Goal: Transaction & Acquisition: Purchase product/service

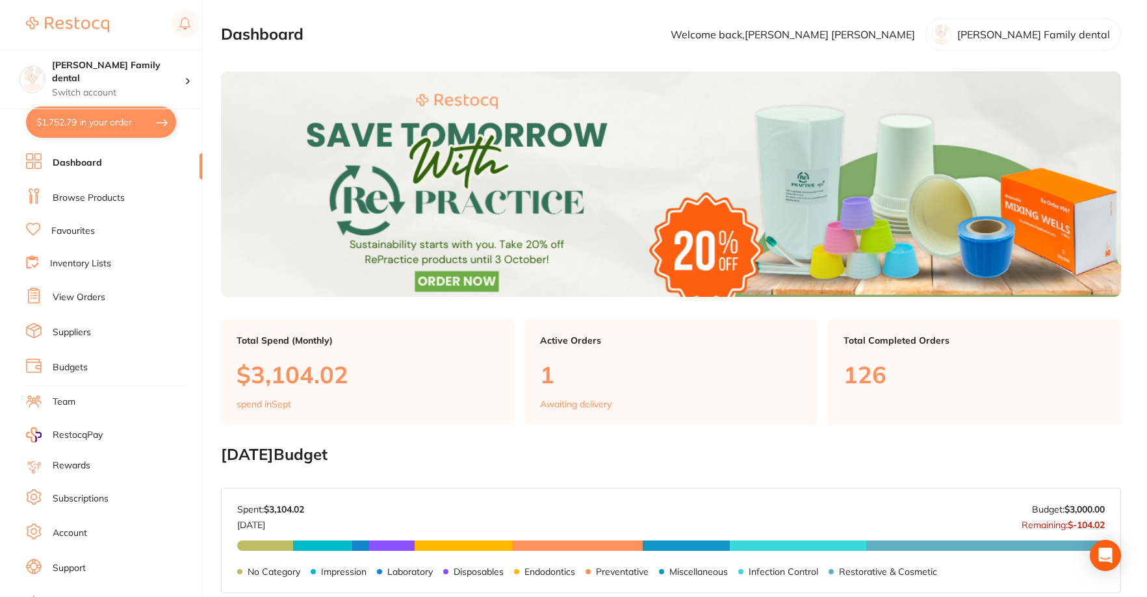
click at [81, 122] on button "$1,752.79 in your order" at bounding box center [101, 122] width 150 height 31
checkbox input "true"
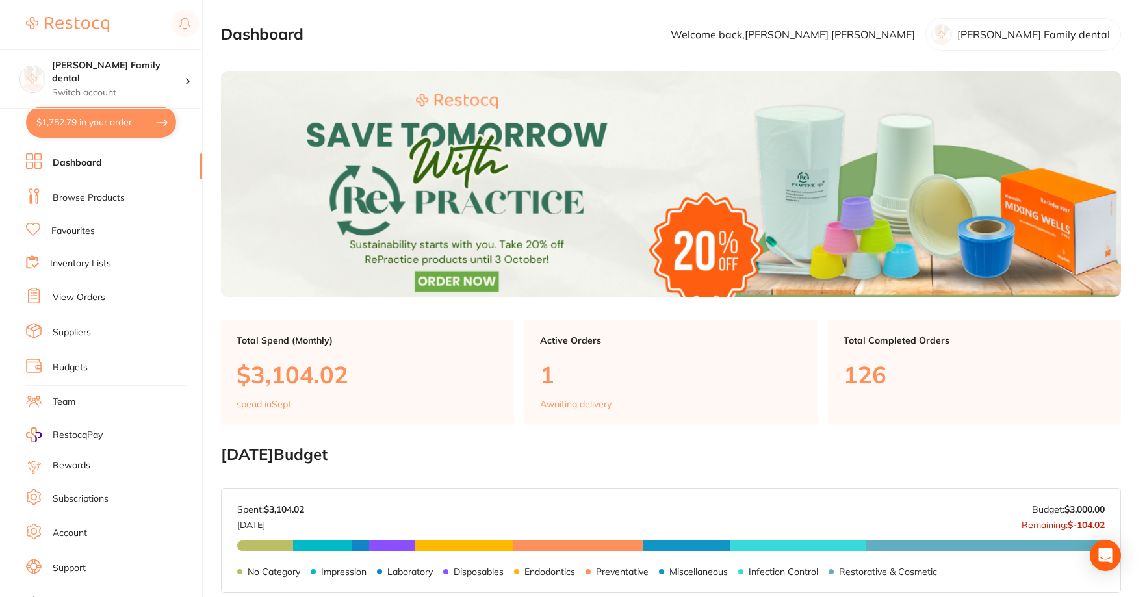
checkbox input "true"
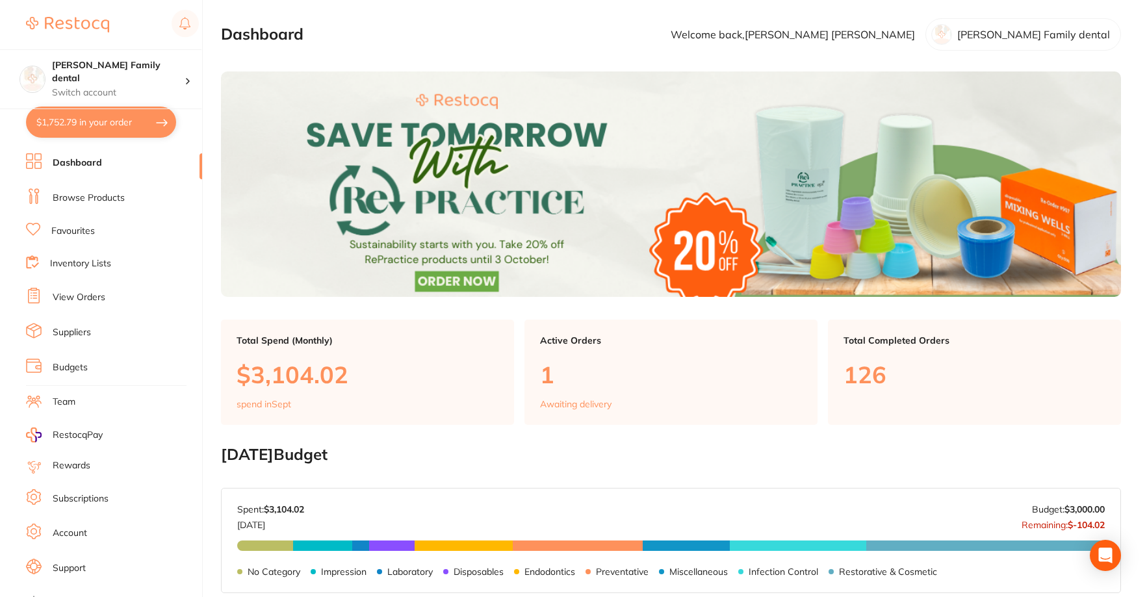
checkbox input "true"
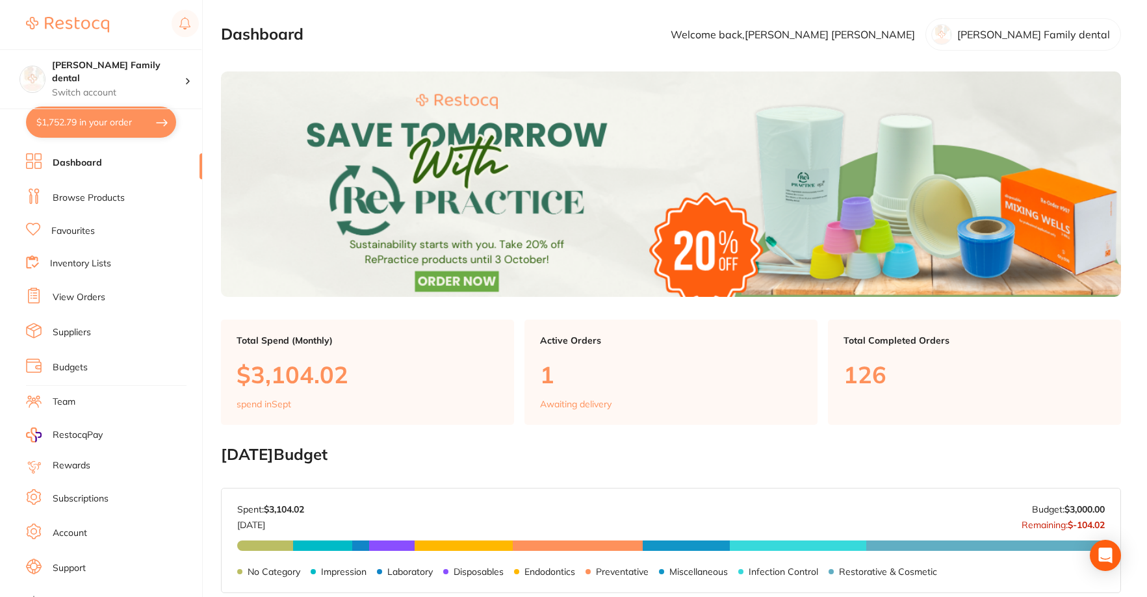
checkbox input "true"
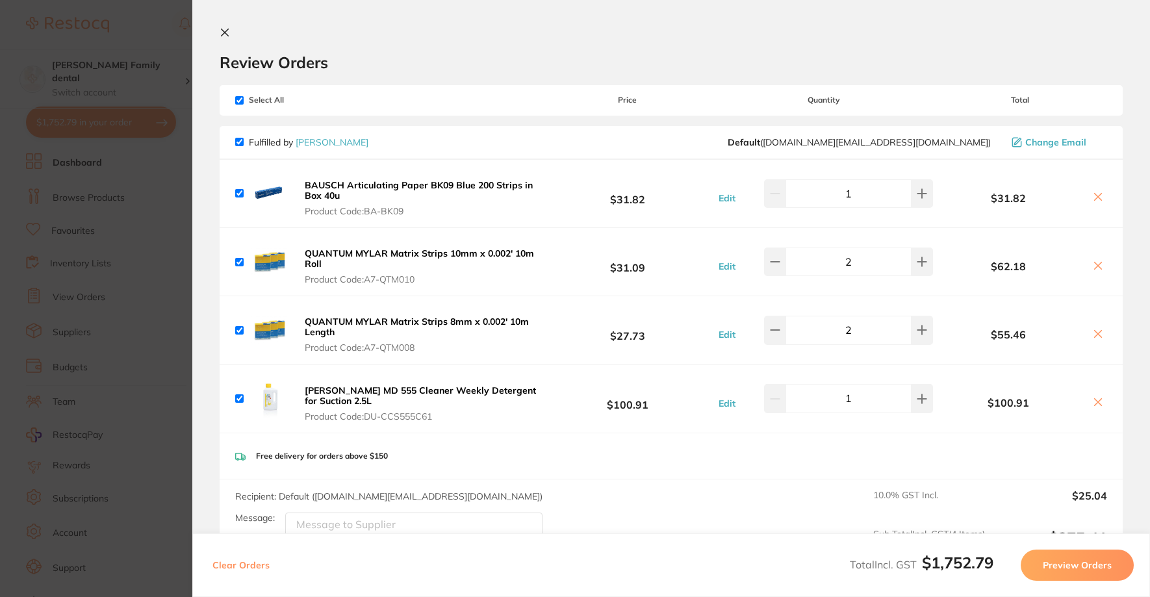
click at [223, 32] on icon at bounding box center [225, 32] width 10 height 10
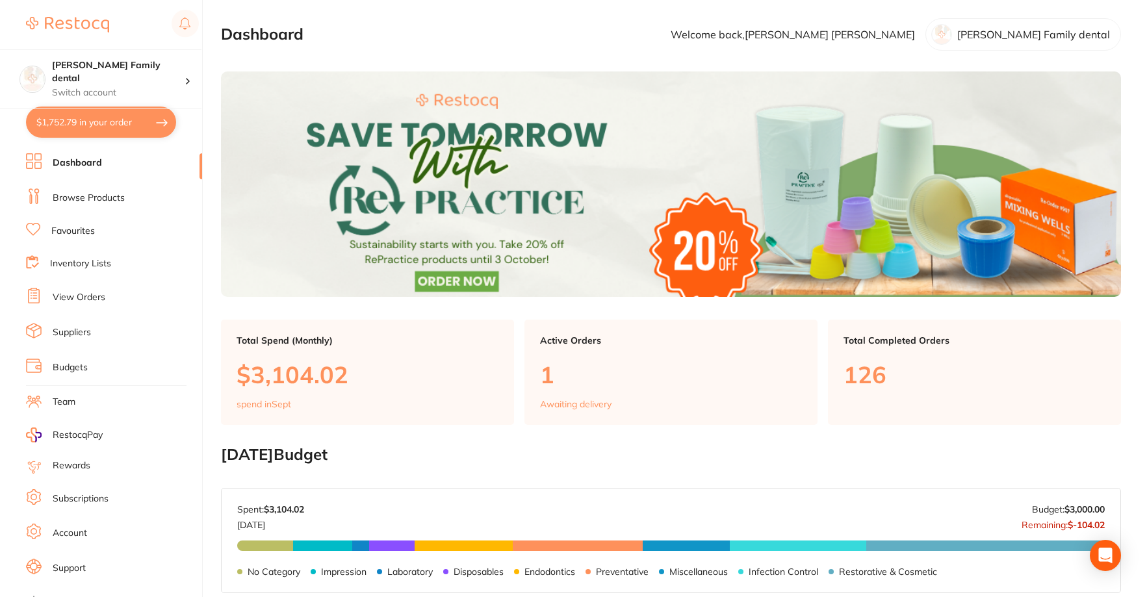
click at [104, 200] on link "Browse Products" at bounding box center [89, 198] width 72 height 13
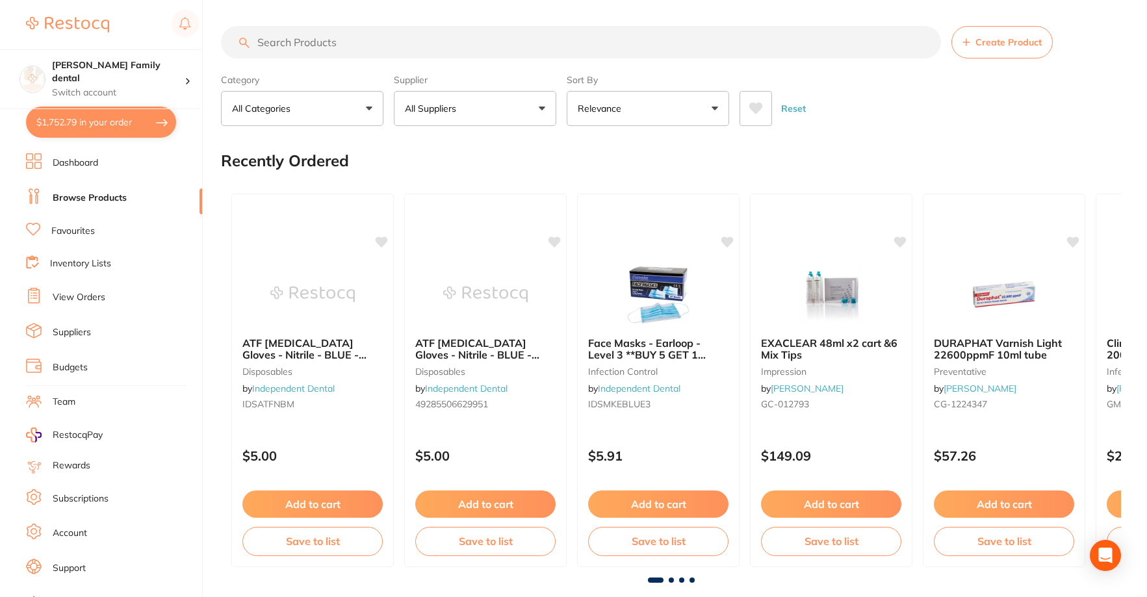
click at [399, 46] on input "search" at bounding box center [581, 42] width 720 height 32
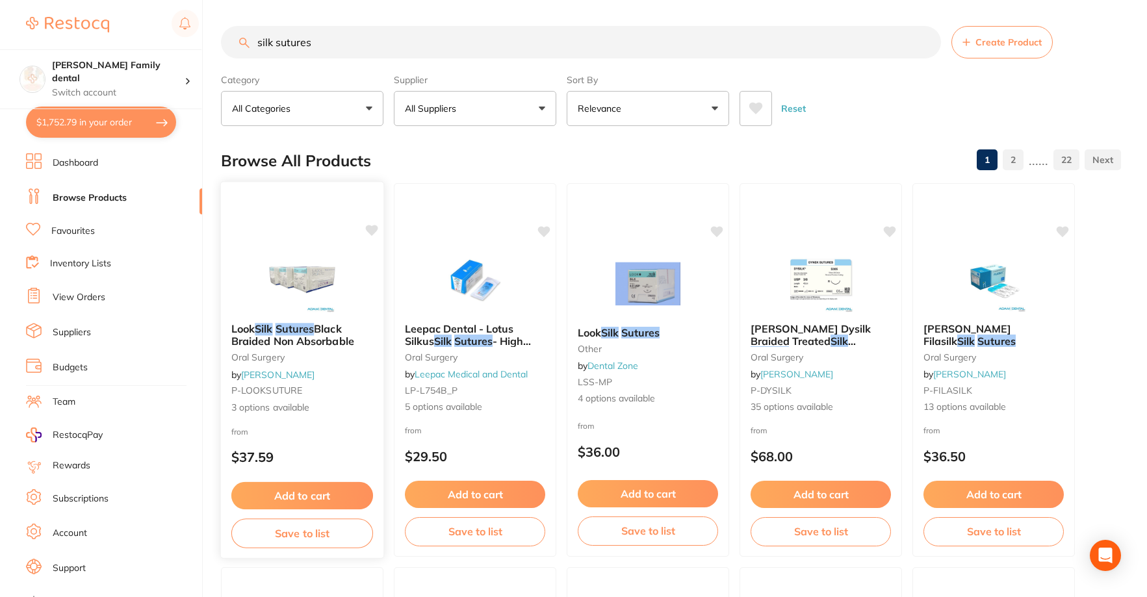
click at [302, 254] on img at bounding box center [301, 280] width 85 height 66
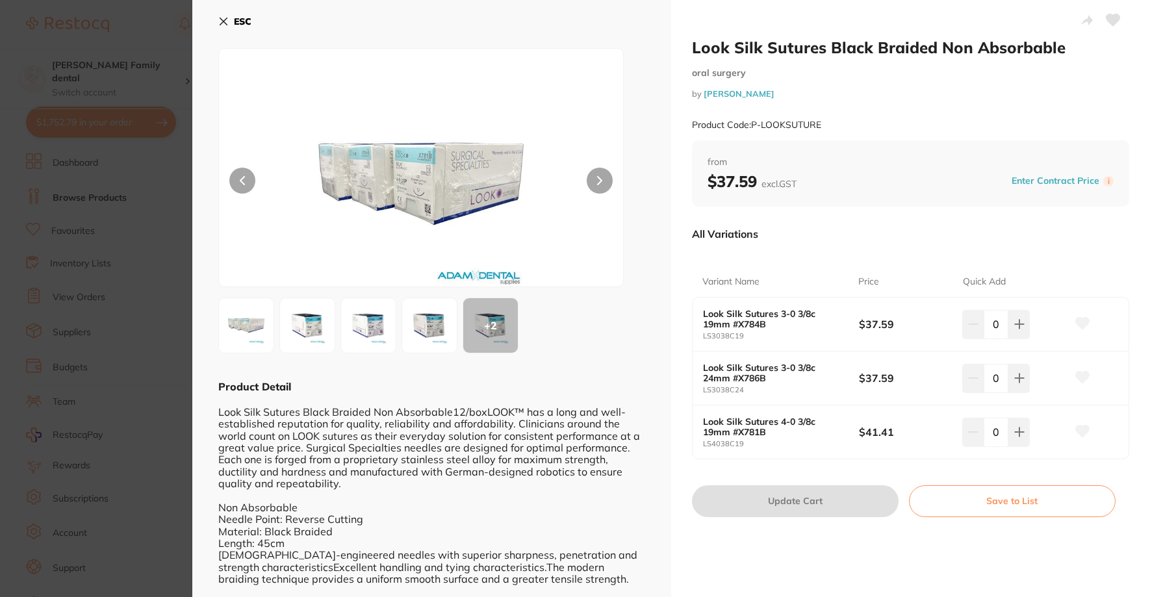
click at [218, 14] on button "ESC" at bounding box center [234, 21] width 33 height 22
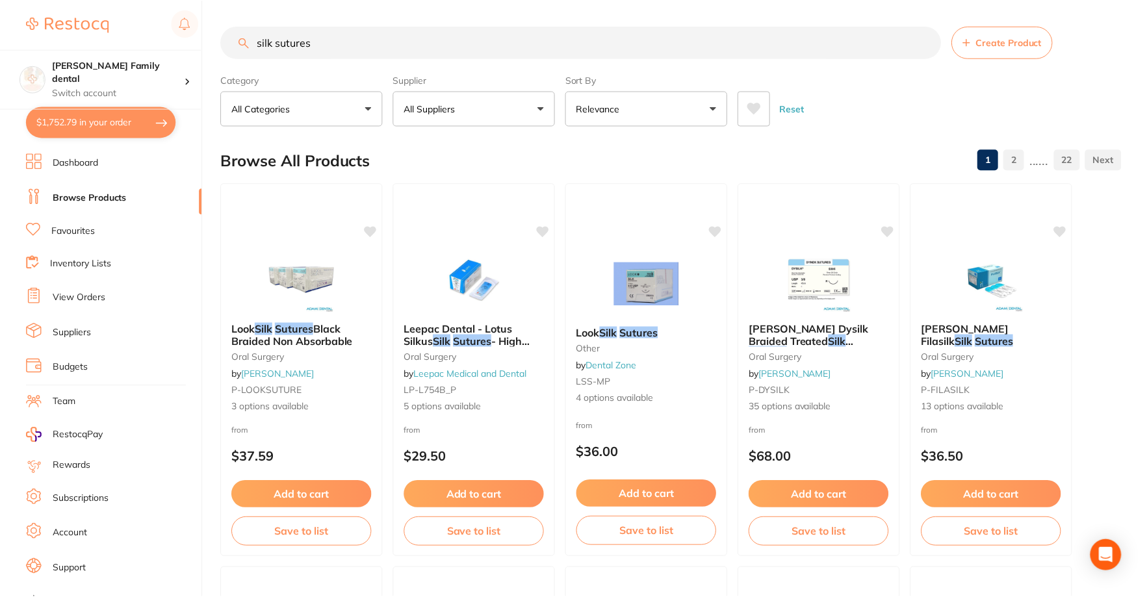
scroll to position [1, 0]
drag, startPoint x: 388, startPoint y: 36, endPoint x: 24, endPoint y: 25, distance: 364.1
click at [24, 25] on div "$1,752.79 [PERSON_NAME] Family dental Switch account [PERSON_NAME] Family denta…" at bounding box center [573, 297] width 1147 height 597
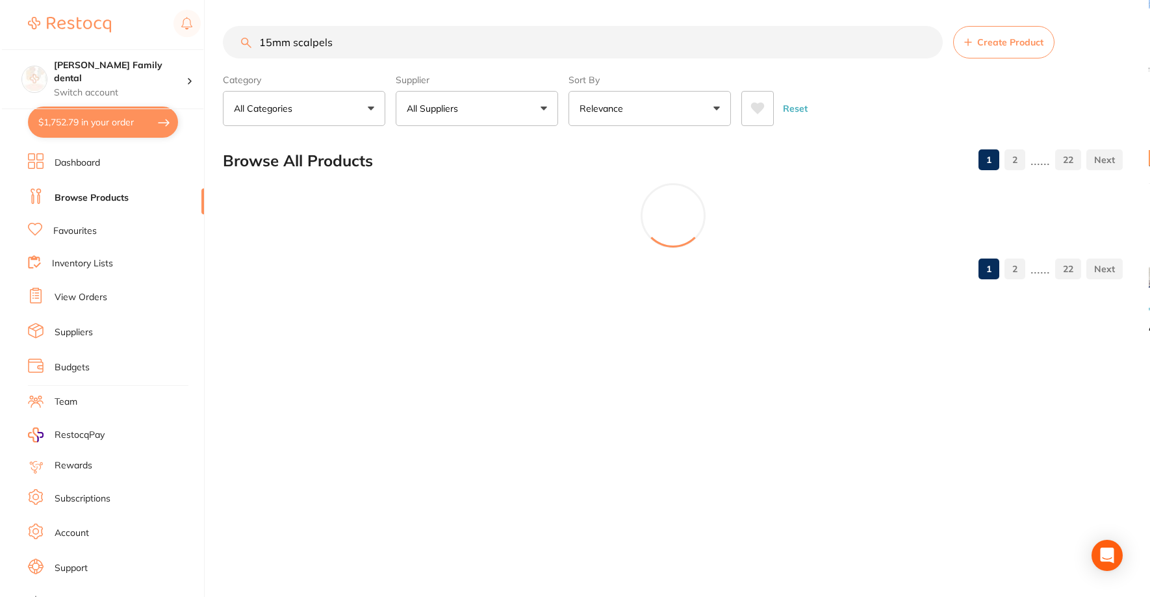
scroll to position [0, 0]
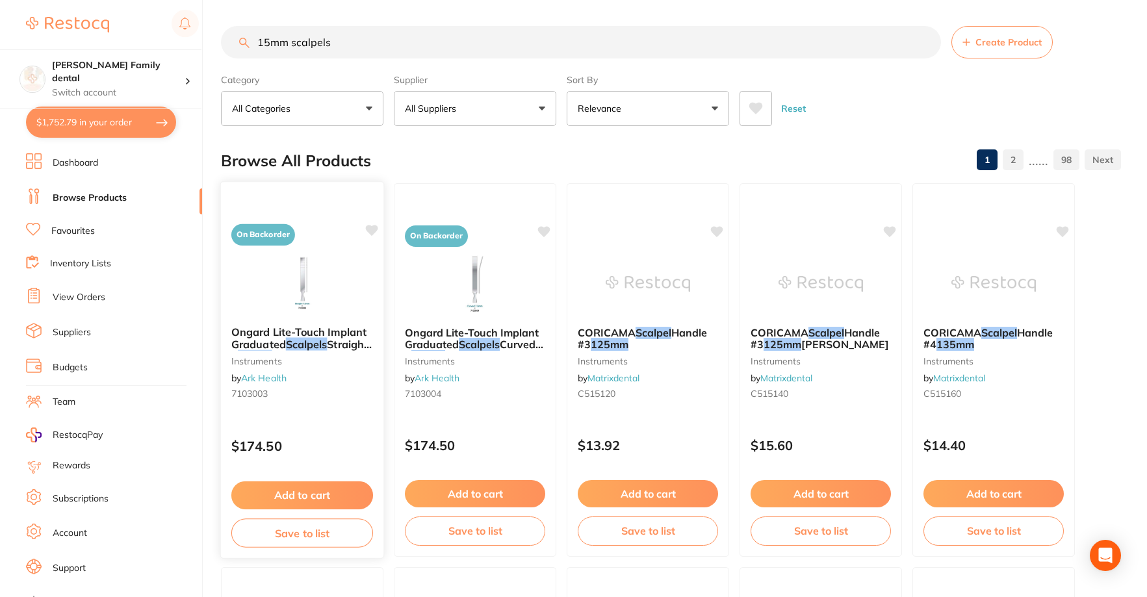
click at [292, 272] on img at bounding box center [301, 283] width 85 height 66
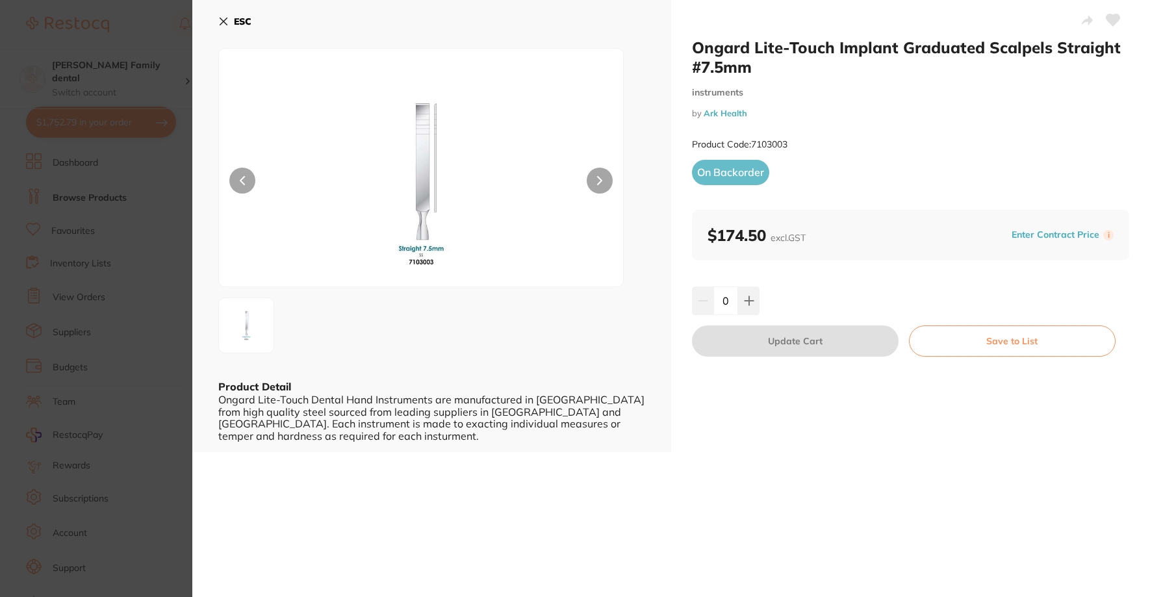
click at [224, 21] on icon at bounding box center [223, 21] width 7 height 7
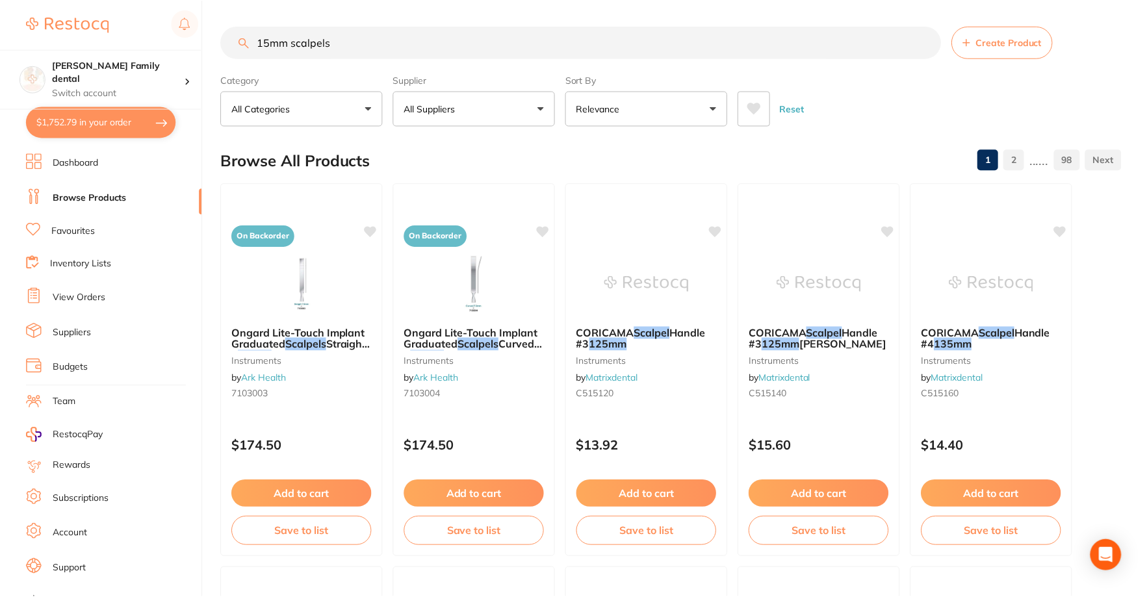
scroll to position [1, 0]
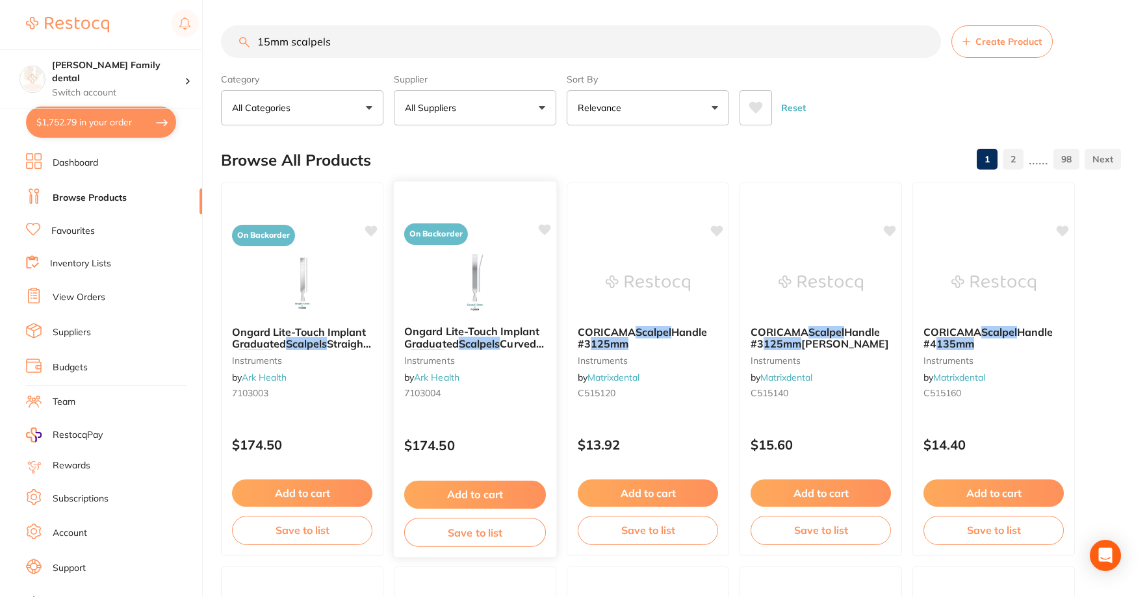
click at [462, 288] on img at bounding box center [474, 283] width 85 height 66
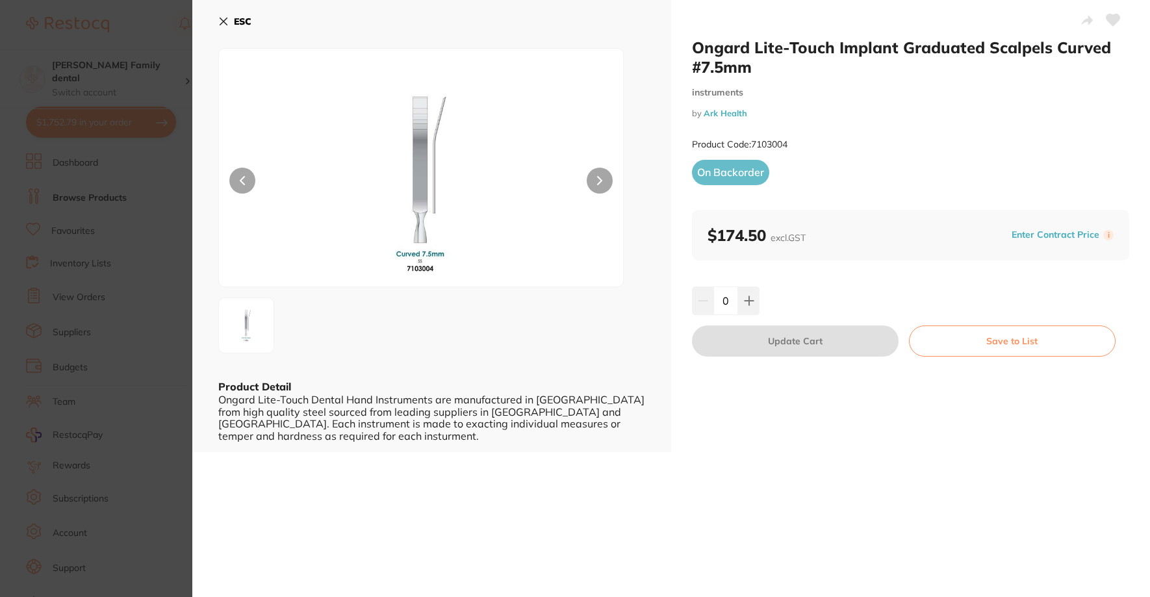
click at [220, 21] on icon at bounding box center [223, 21] width 10 height 10
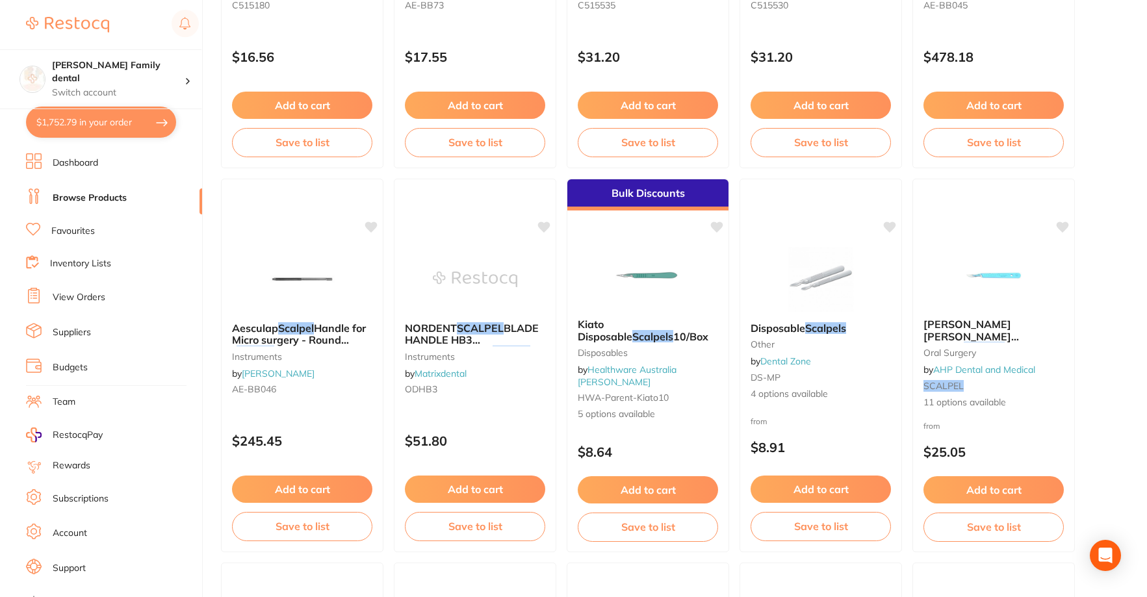
scroll to position [780, 0]
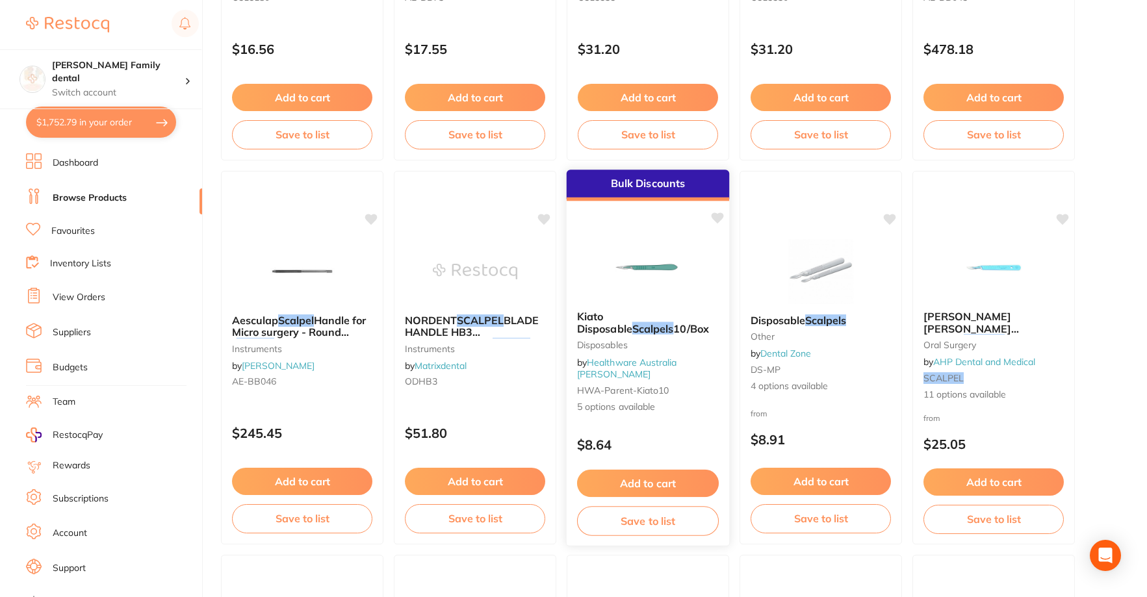
click at [623, 270] on img at bounding box center [647, 268] width 85 height 66
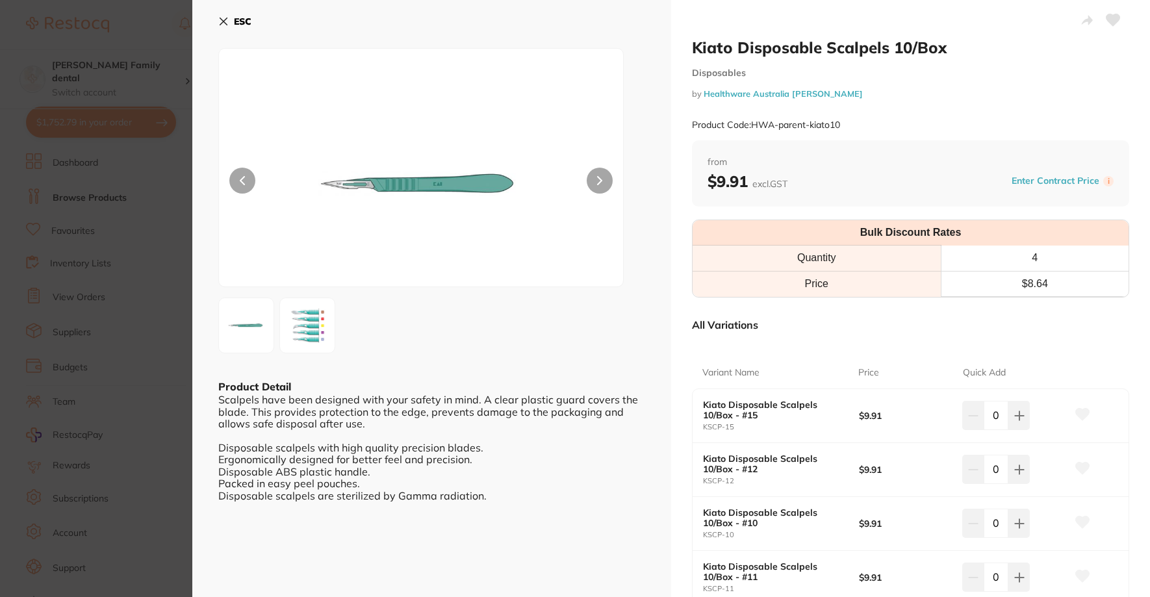
click at [220, 10] on div "ESC Product Detail Scalpels have been designed with your safety in mind. A clea…" at bounding box center [431, 376] width 479 height 752
click at [223, 20] on icon at bounding box center [223, 21] width 7 height 7
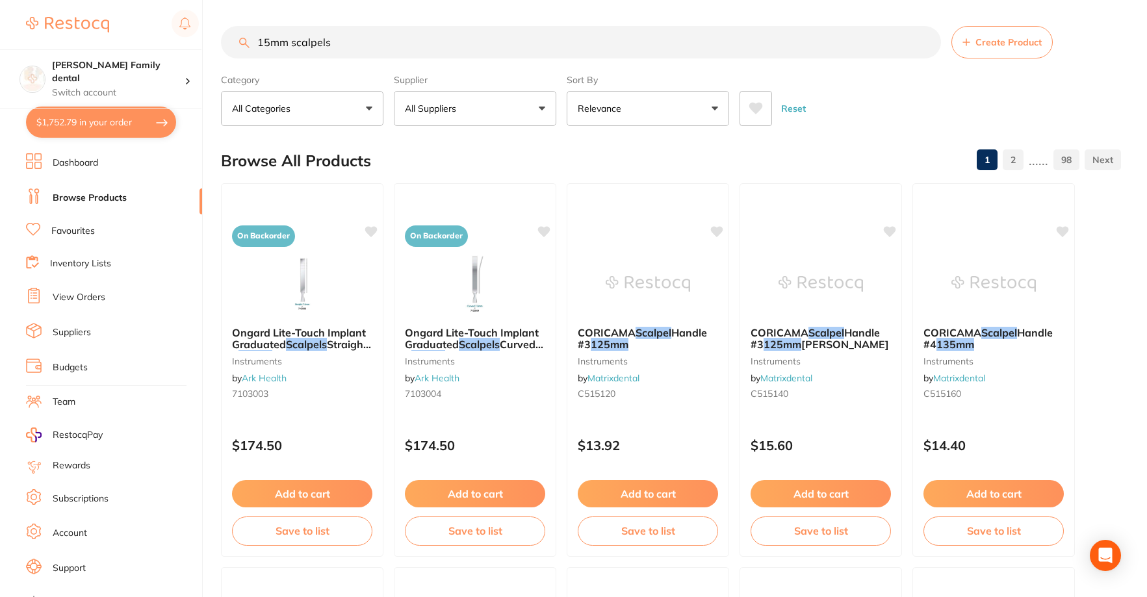
drag, startPoint x: 369, startPoint y: 42, endPoint x: 21, endPoint y: 42, distance: 348.3
click at [21, 42] on div "$1,752.79 [PERSON_NAME] Family dental Switch account [PERSON_NAME] Family denta…" at bounding box center [573, 298] width 1147 height 597
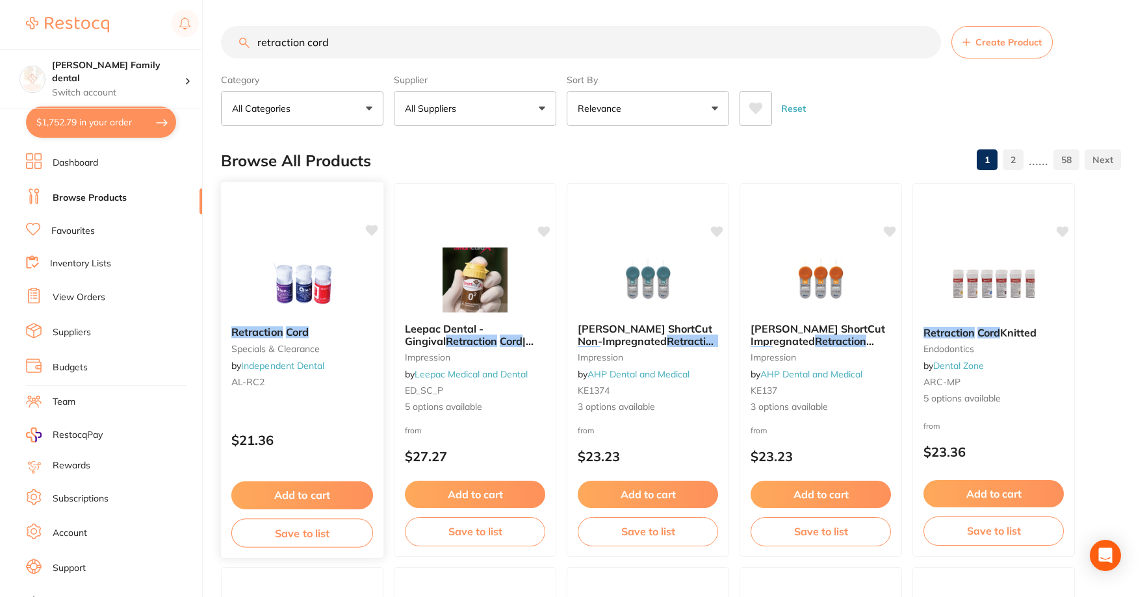
click at [292, 261] on img at bounding box center [301, 283] width 85 height 66
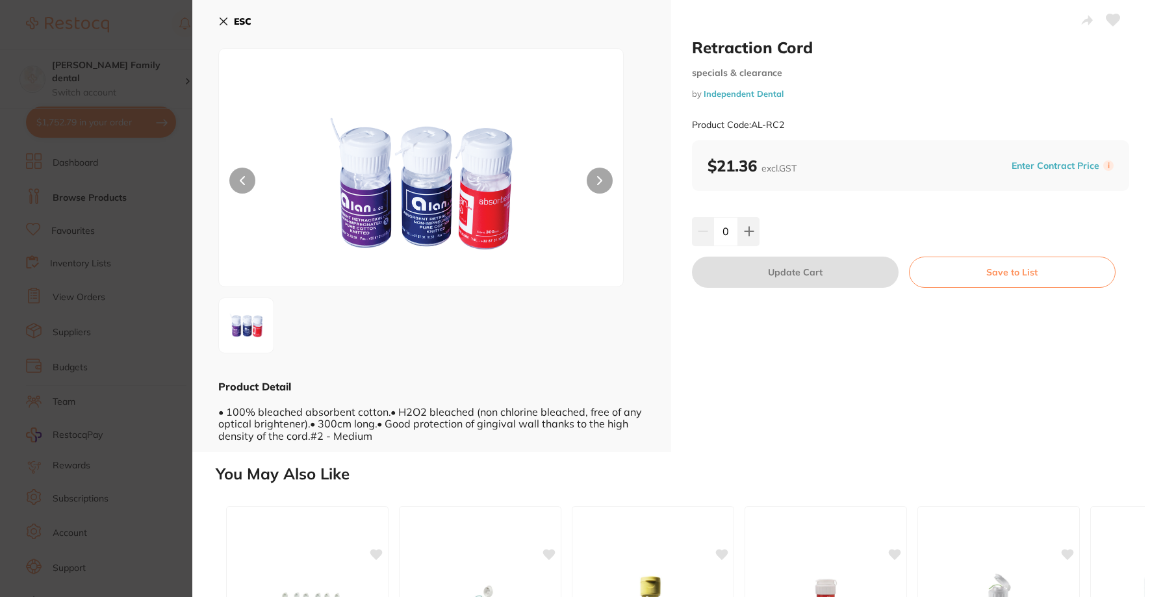
click at [221, 17] on icon at bounding box center [223, 21] width 10 height 10
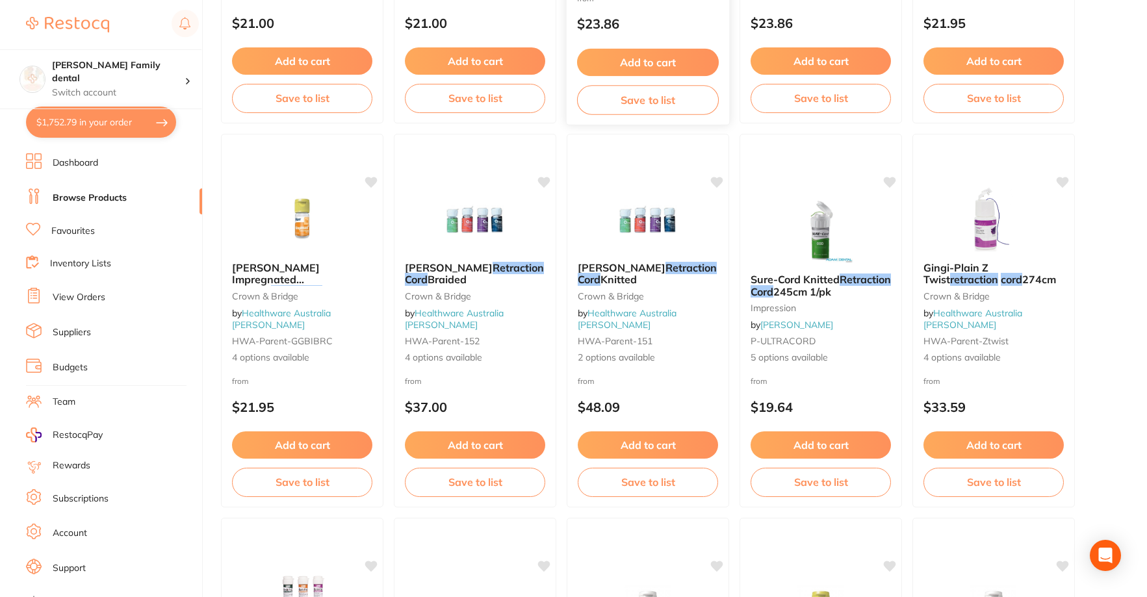
scroll to position [847, 0]
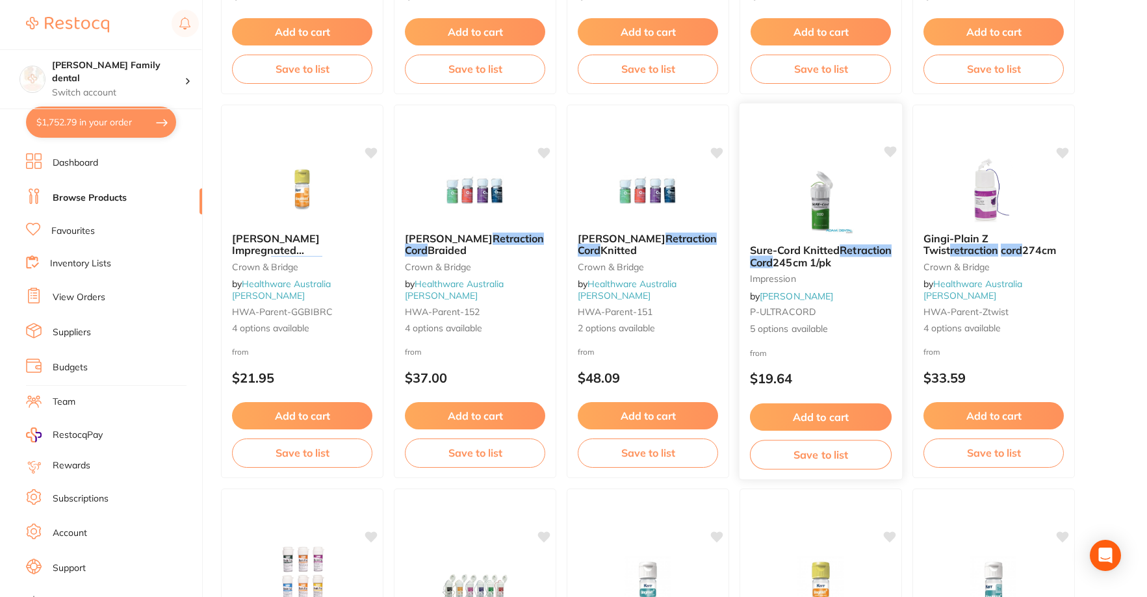
click at [838, 192] on img at bounding box center [820, 201] width 85 height 66
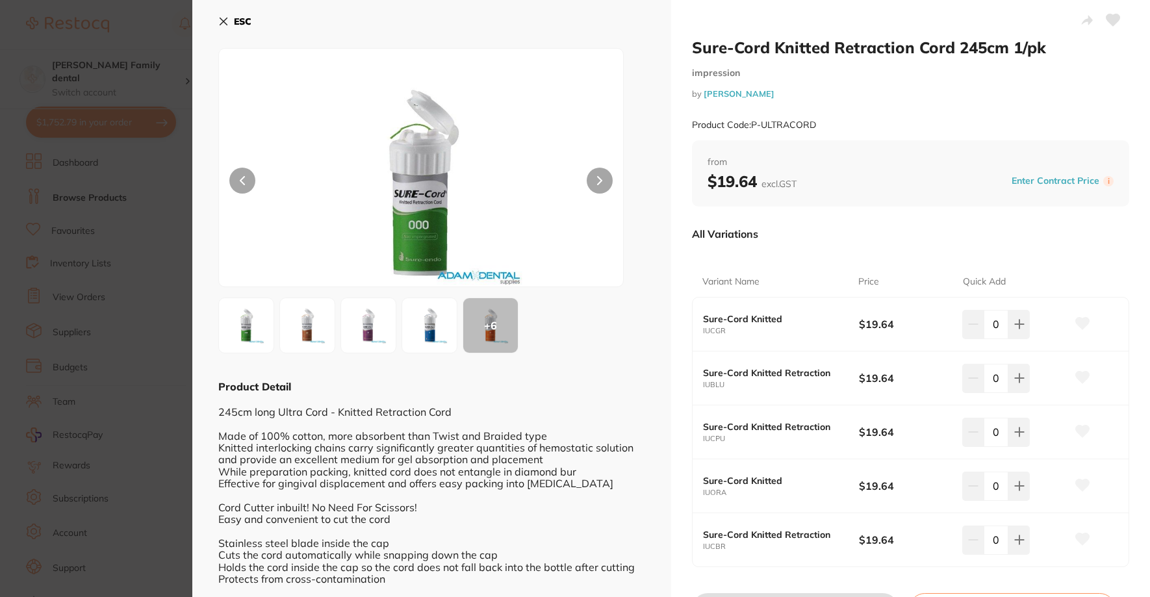
click at [224, 14] on button "ESC" at bounding box center [234, 21] width 33 height 22
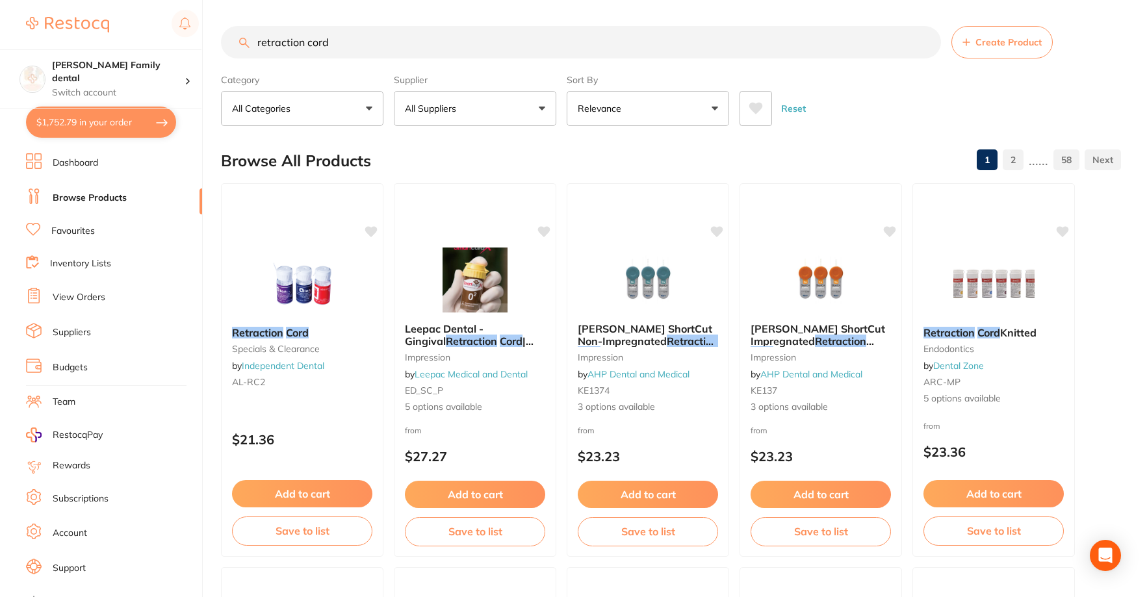
click at [374, 46] on input "retraction cord" at bounding box center [581, 42] width 720 height 32
type input "retraction cord 00"
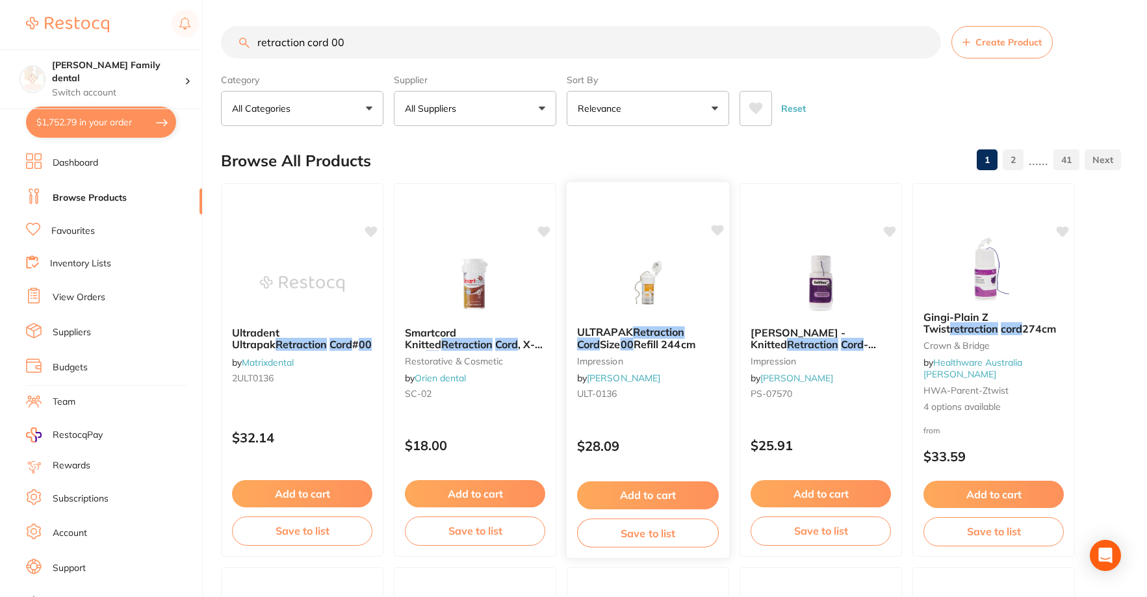
click at [641, 261] on img at bounding box center [647, 283] width 85 height 66
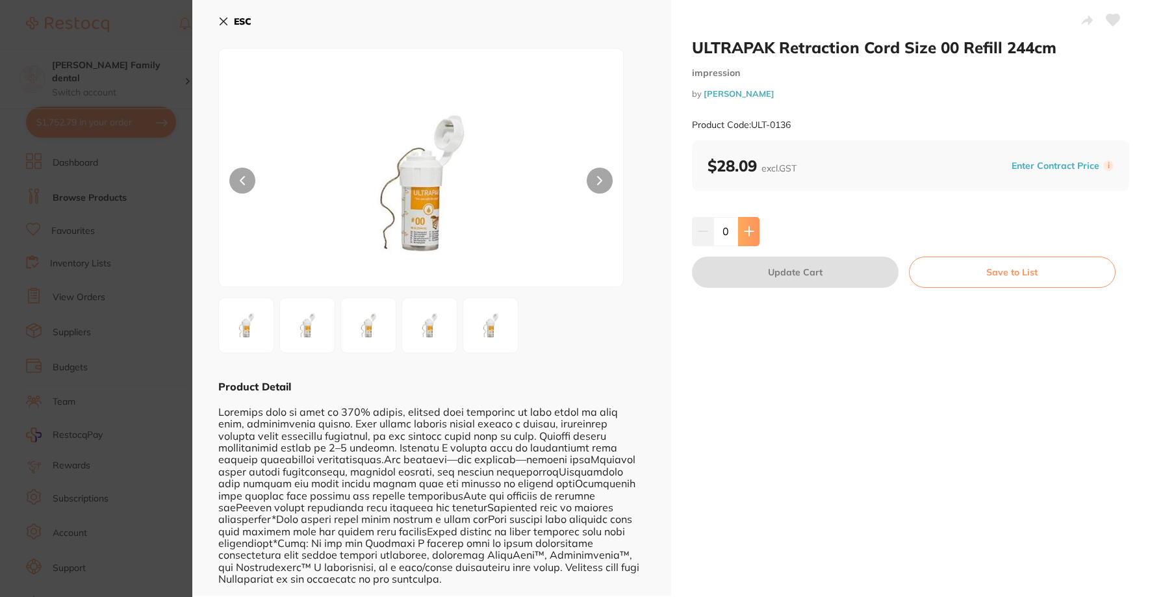
click at [756, 235] on button at bounding box center [748, 231] width 21 height 29
click at [741, 226] on button at bounding box center [748, 231] width 21 height 29
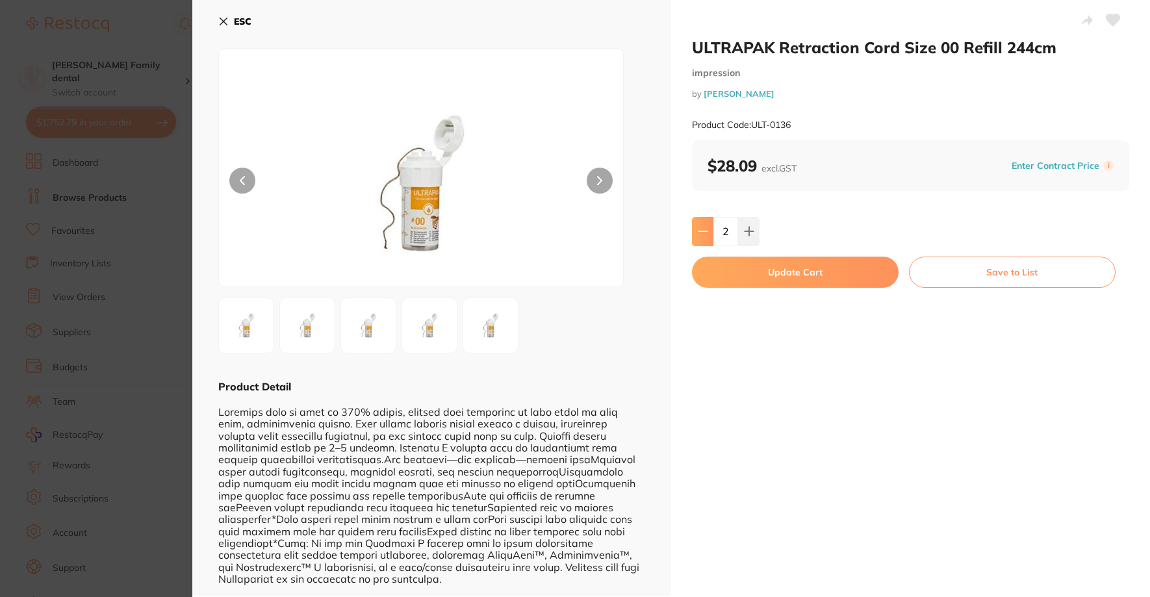
click at [699, 224] on button at bounding box center [702, 231] width 21 height 29
type input "1"
click at [764, 272] on button "Update Cart" at bounding box center [795, 272] width 207 height 31
checkbox input "false"
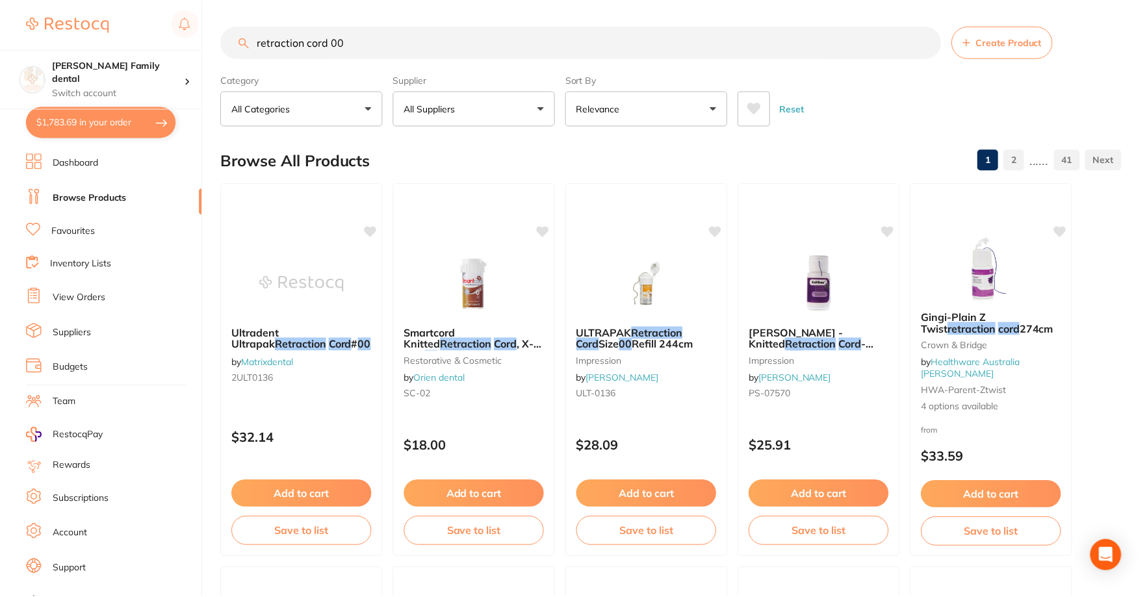
scroll to position [1, 0]
click at [363, 37] on input "retraction cord 00" at bounding box center [581, 41] width 720 height 32
type input "retraction cord 000"
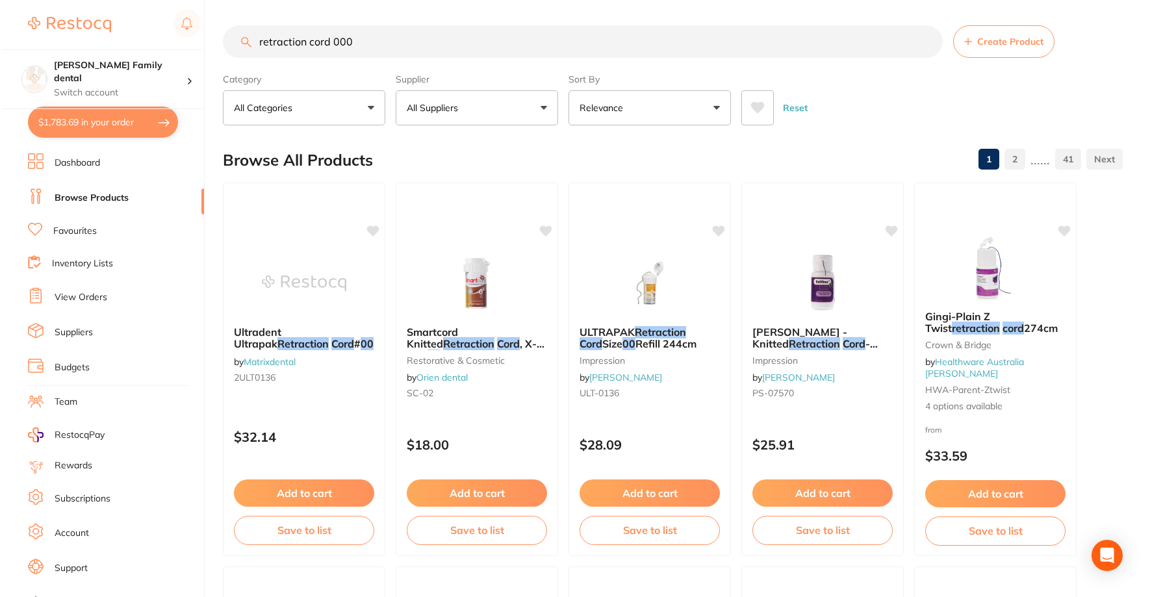
scroll to position [0, 0]
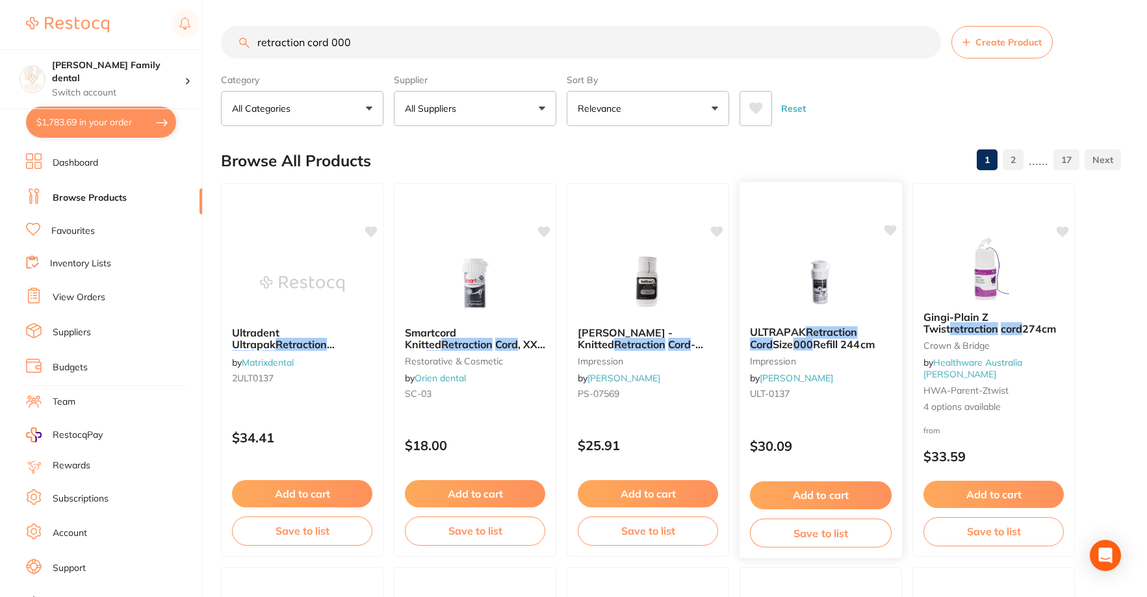
click at [808, 285] on img at bounding box center [820, 283] width 85 height 66
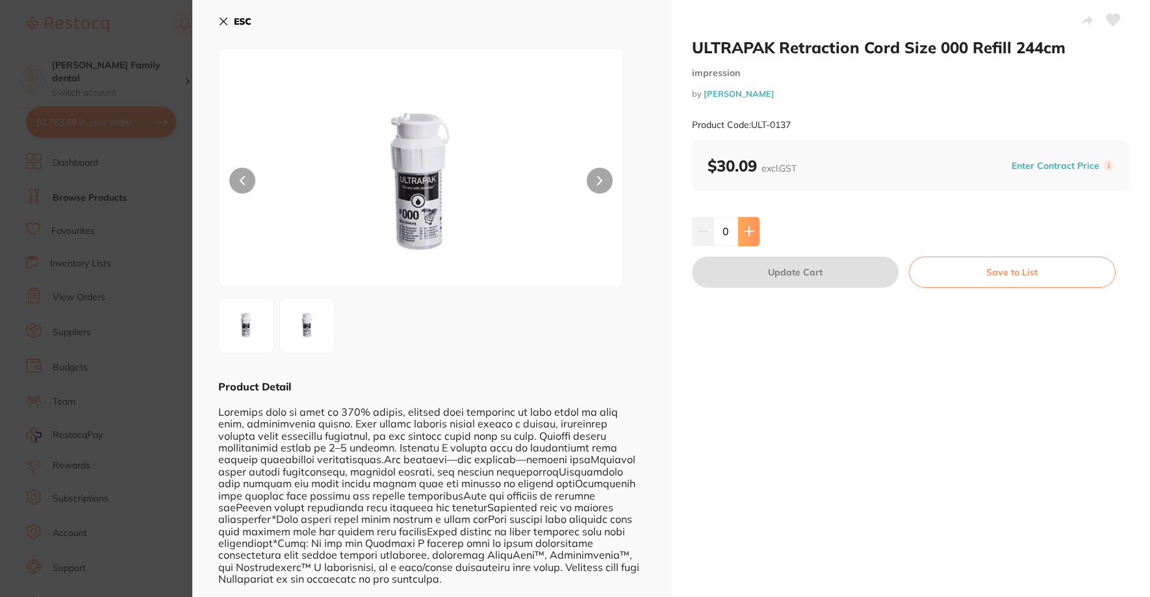
click at [748, 231] on icon at bounding box center [749, 231] width 8 height 8
type input "1"
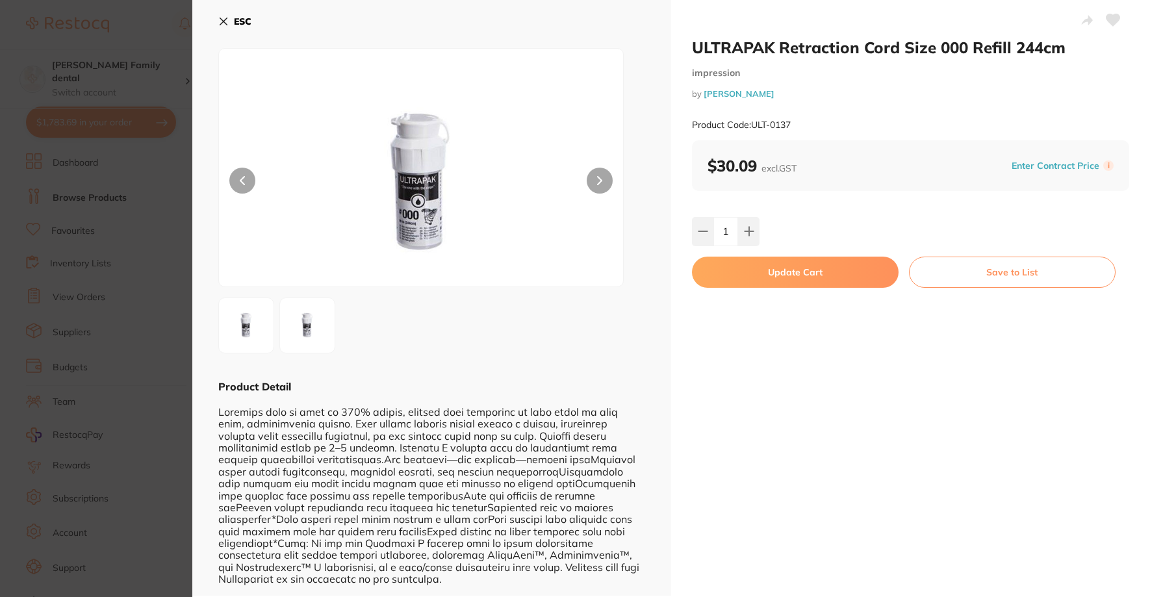
click at [220, 23] on icon at bounding box center [223, 21] width 10 height 10
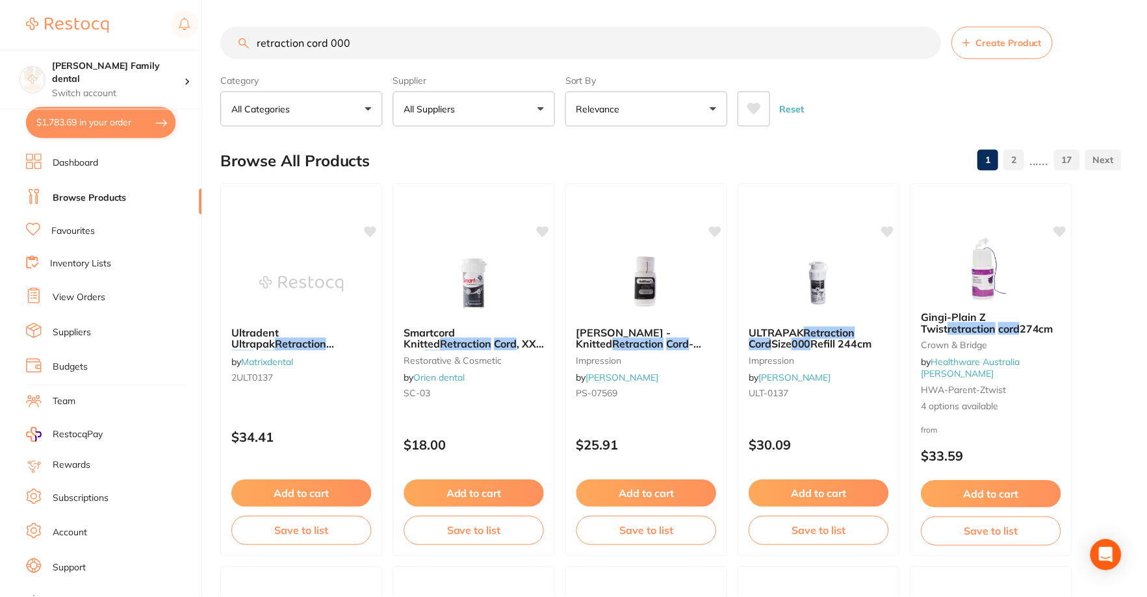
scroll to position [1, 0]
